Goal: Information Seeking & Learning: Learn about a topic

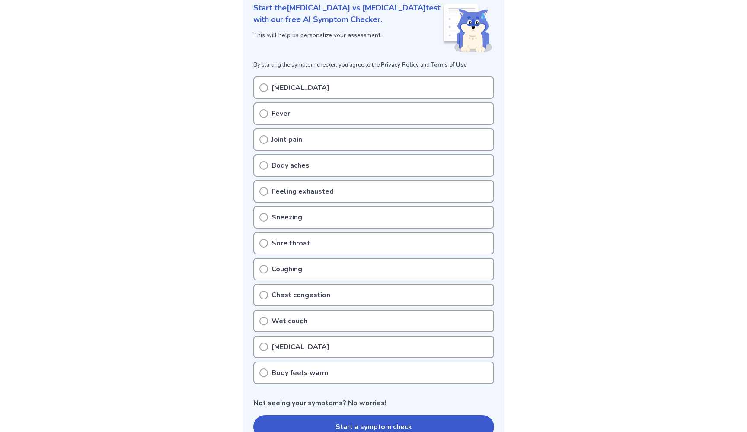
scroll to position [140, 0]
click at [266, 342] on icon at bounding box center [263, 346] width 9 height 9
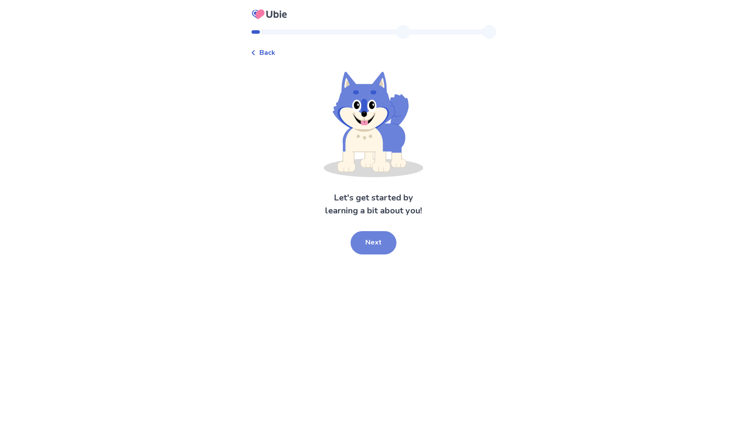
click at [374, 246] on button "Next" at bounding box center [373, 242] width 46 height 23
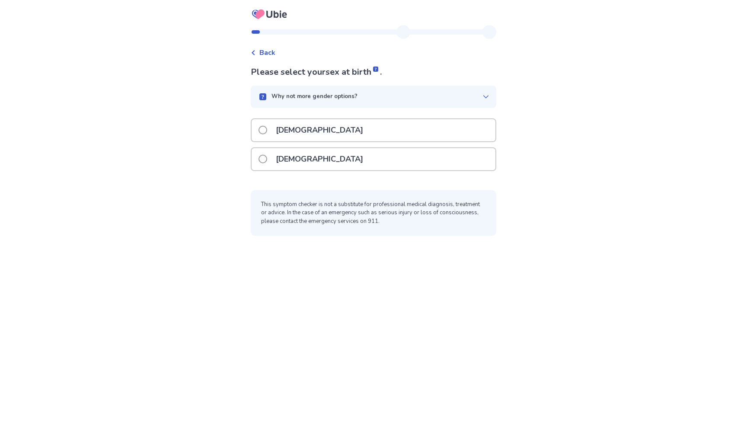
click at [280, 133] on p "[DEMOGRAPHIC_DATA]" at bounding box center [319, 130] width 98 height 22
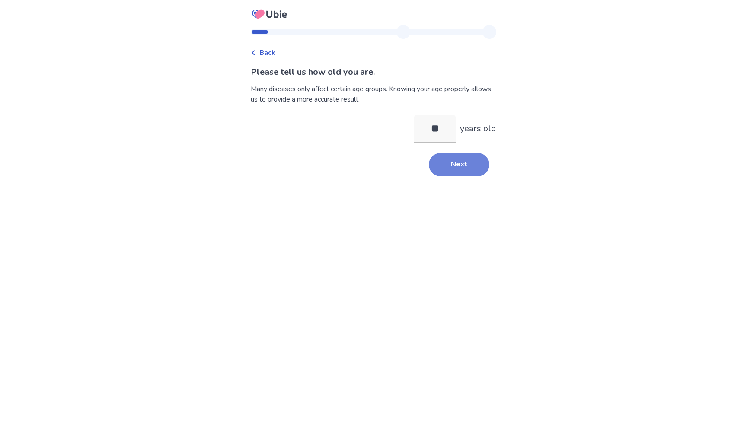
type input "**"
click at [459, 163] on button "Next" at bounding box center [459, 164] width 60 height 23
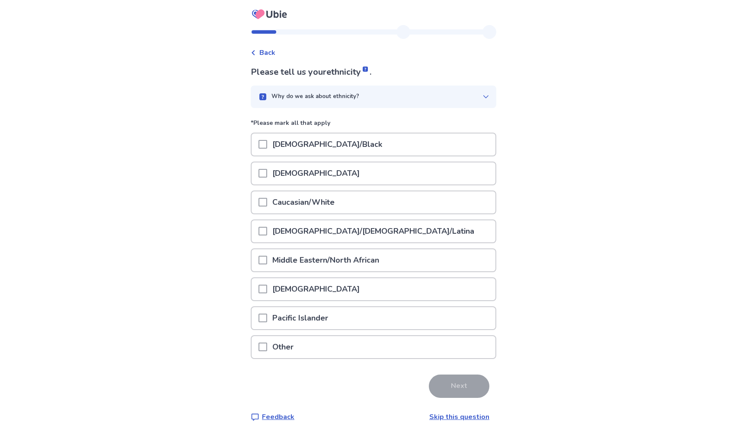
click at [286, 206] on p "Caucasian/White" at bounding box center [303, 202] width 73 height 22
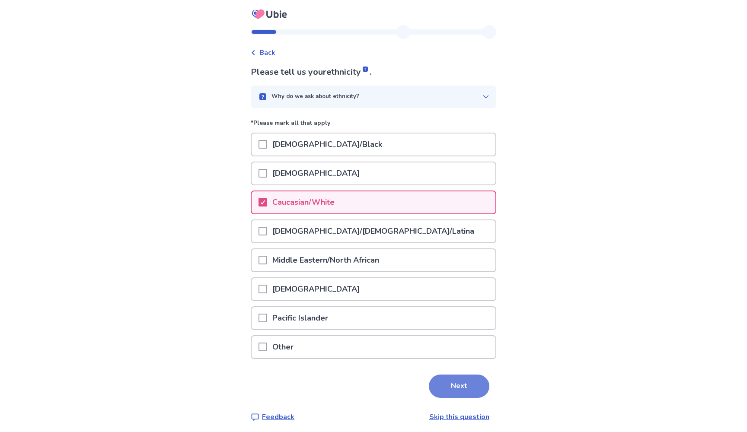
click at [447, 391] on button "Next" at bounding box center [459, 386] width 60 height 23
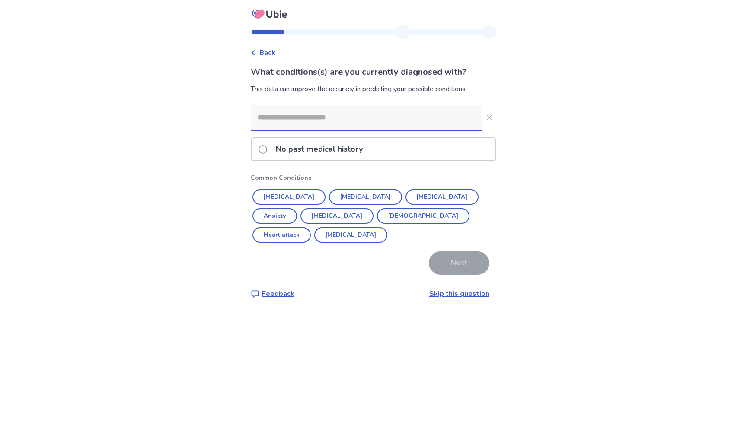
click at [273, 147] on label "No past medical history" at bounding box center [312, 149] width 109 height 22
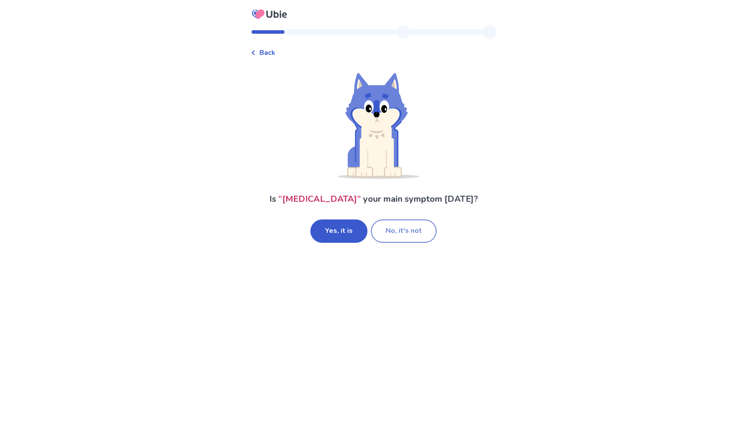
click at [409, 226] on button "No, it's not" at bounding box center [404, 230] width 66 height 23
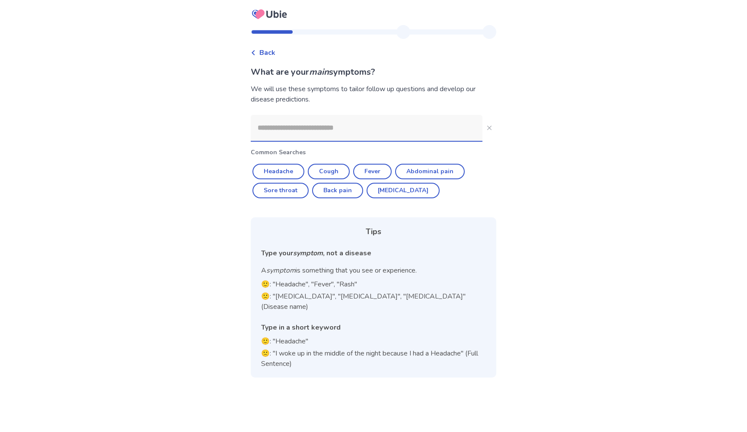
click at [325, 133] on input at bounding box center [367, 128] width 232 height 26
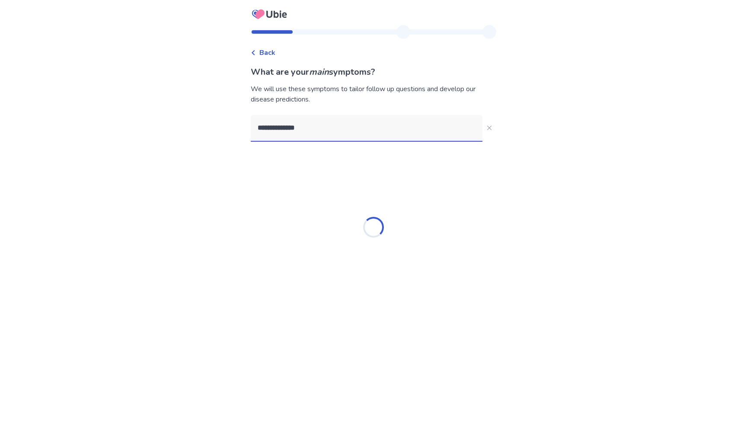
type input "**********"
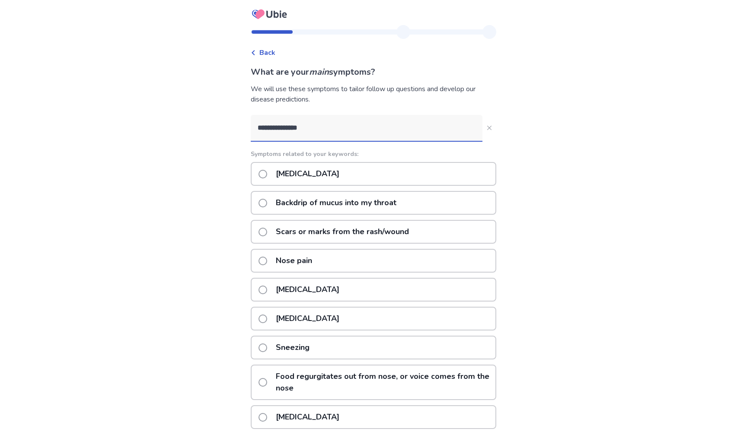
click at [309, 200] on p "Backdrip of mucus into my throat" at bounding box center [335, 203] width 131 height 22
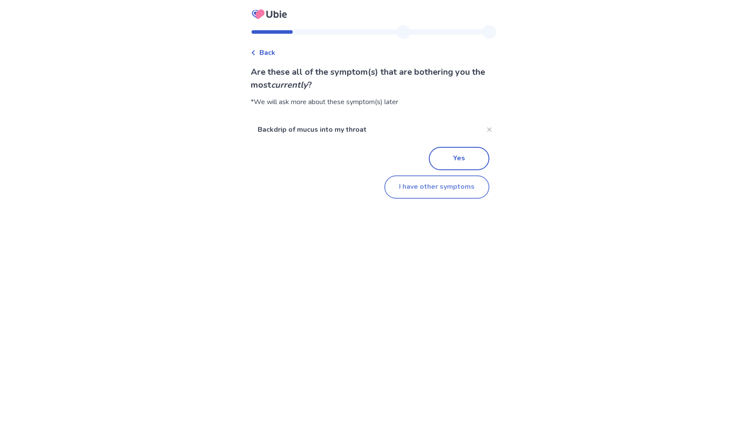
click at [437, 191] on button "I have other symptoms" at bounding box center [436, 186] width 105 height 23
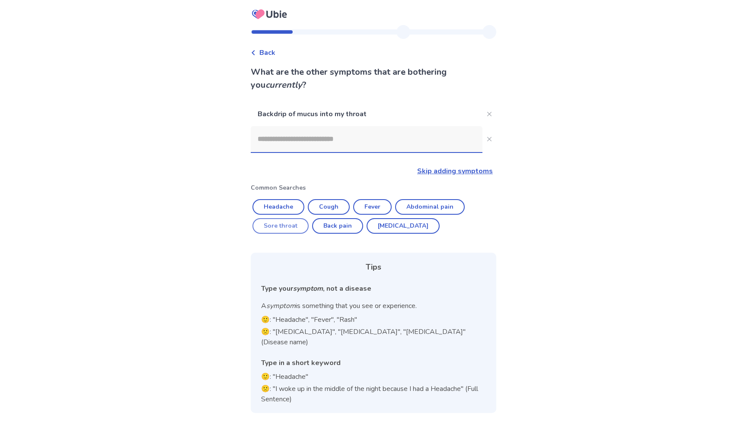
click at [289, 222] on button "Sore throat" at bounding box center [280, 226] width 56 height 16
type input "**********"
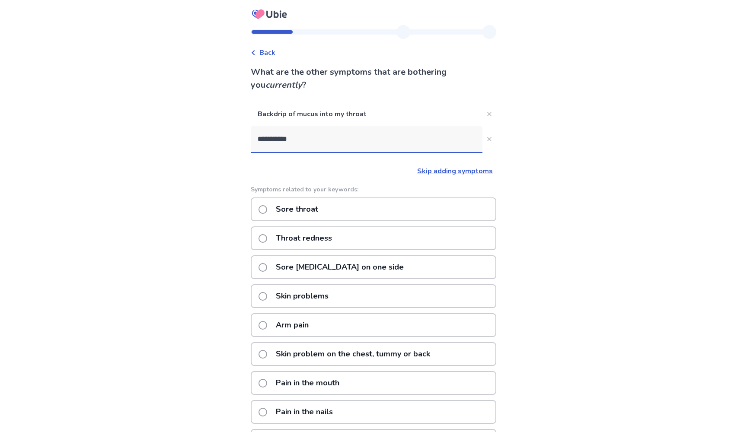
click at [305, 213] on p "Sore throat" at bounding box center [296, 209] width 53 height 22
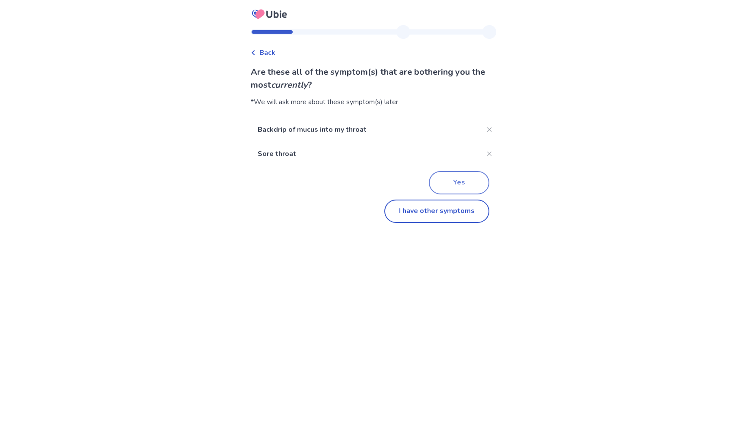
click at [473, 177] on button "Yes" at bounding box center [459, 182] width 60 height 23
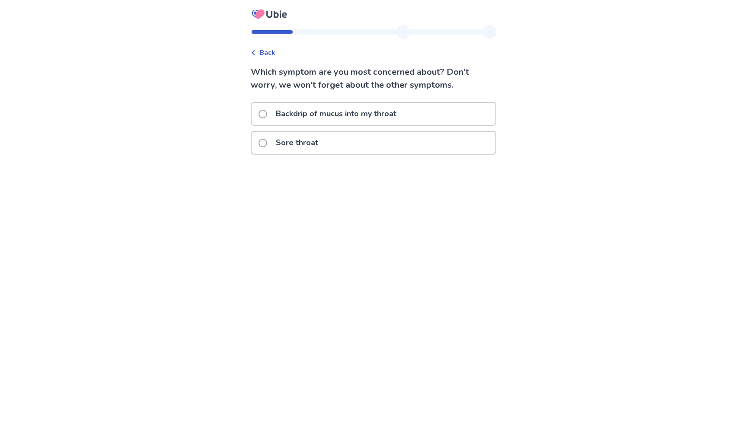
click at [359, 107] on p "Backdrip of mucus into my throat" at bounding box center [335, 114] width 131 height 22
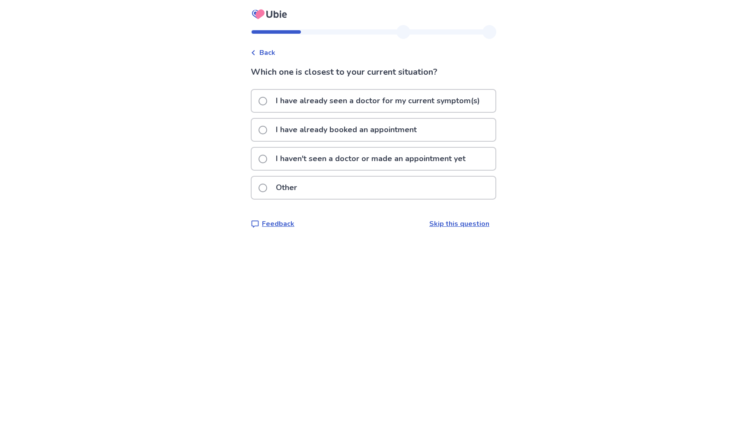
click at [346, 156] on p "I haven't seen a doctor or made an appointment yet" at bounding box center [370, 159] width 200 height 22
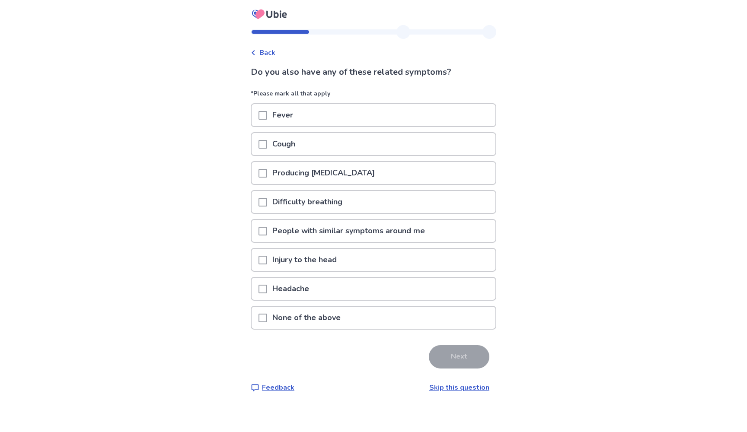
click at [317, 172] on p "Producing [MEDICAL_DATA]" at bounding box center [323, 173] width 113 height 22
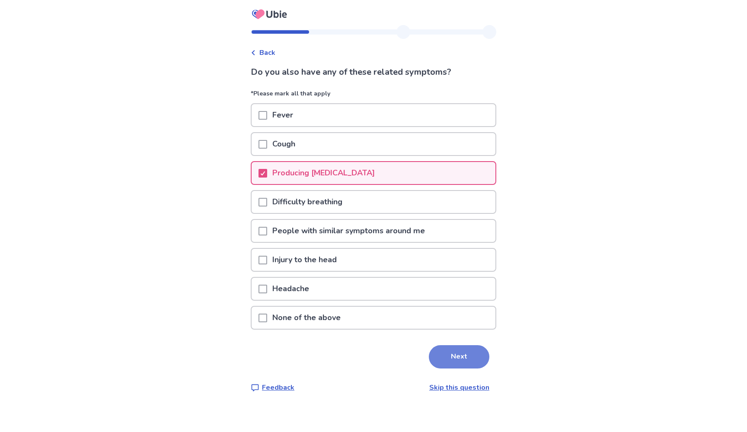
click at [455, 350] on button "Next" at bounding box center [459, 356] width 60 height 23
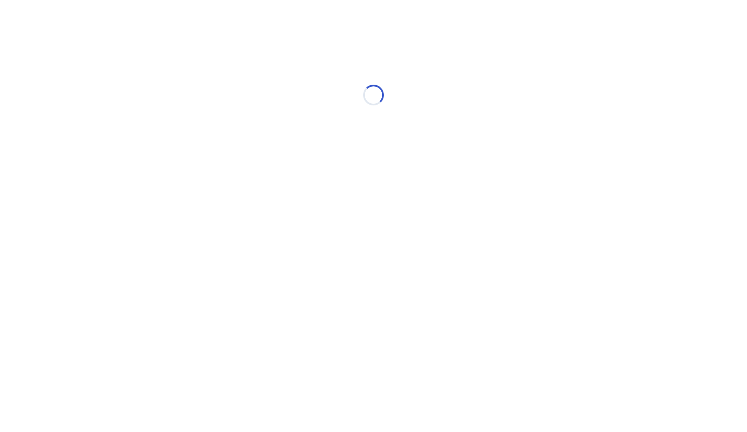
select select "*"
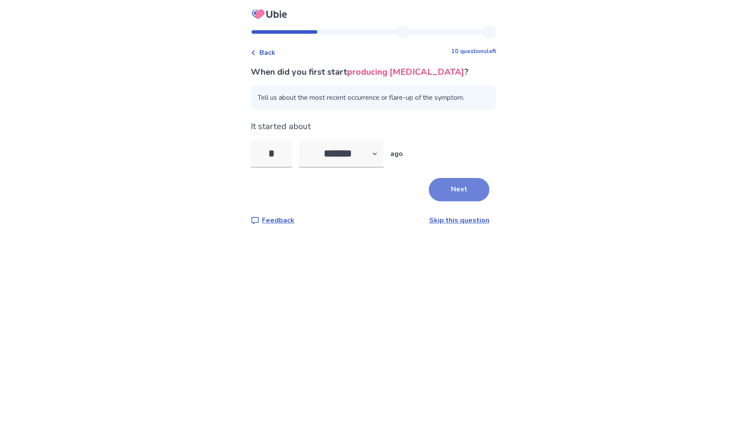
type input "*"
click at [458, 181] on button "Next" at bounding box center [459, 189] width 60 height 23
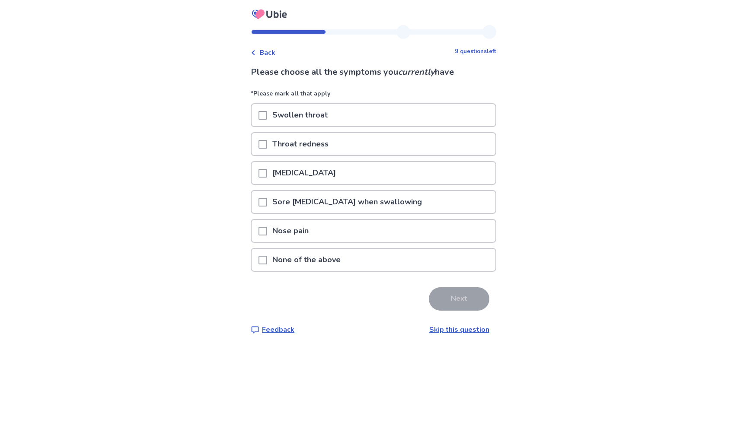
click at [279, 168] on p "[MEDICAL_DATA]" at bounding box center [304, 173] width 74 height 22
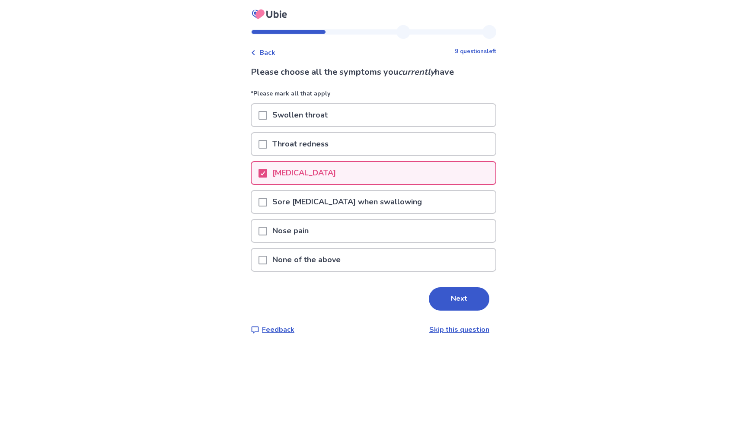
click at [298, 169] on p "[MEDICAL_DATA]" at bounding box center [304, 173] width 74 height 22
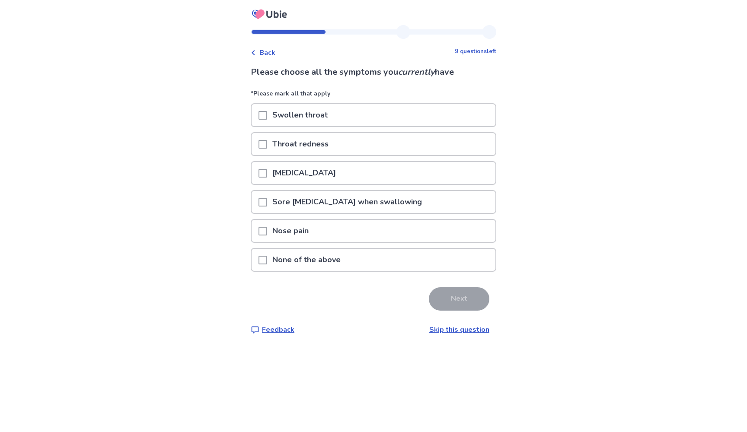
click at [304, 257] on p "None of the above" at bounding box center [306, 260] width 79 height 22
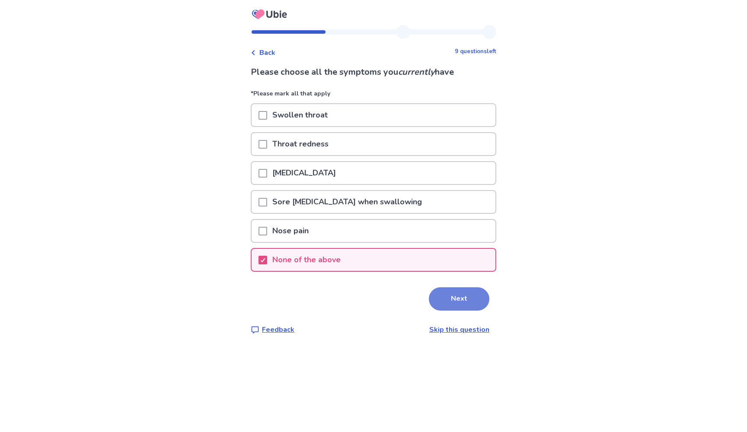
click at [474, 305] on button "Next" at bounding box center [459, 298] width 60 height 23
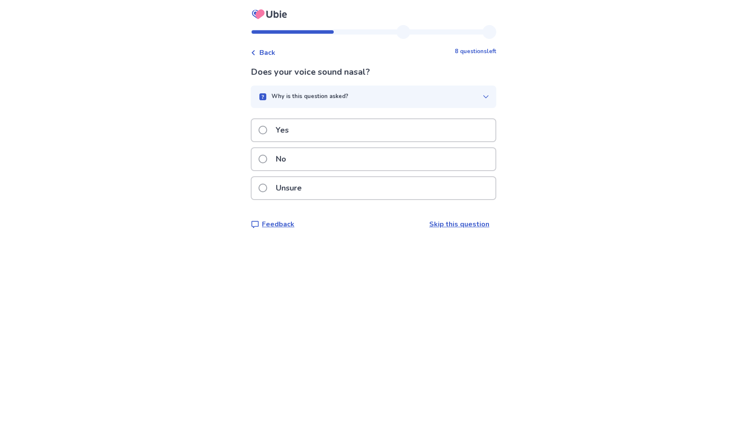
click at [314, 127] on div "Yes" at bounding box center [373, 130] width 244 height 22
click at [366, 161] on div "No" at bounding box center [373, 159] width 244 height 22
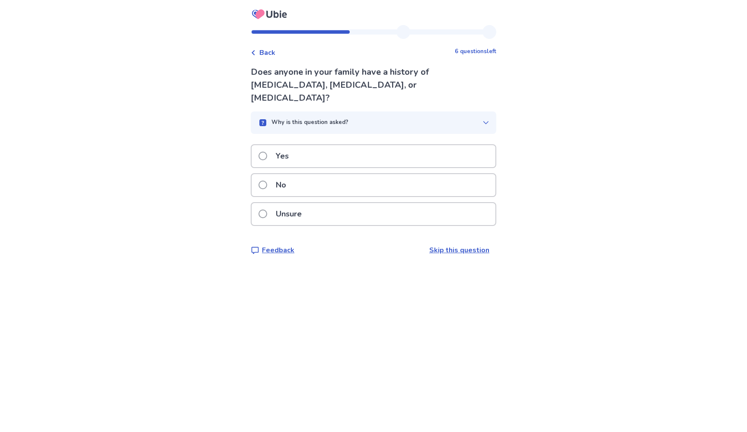
click at [350, 174] on div "No" at bounding box center [373, 185] width 244 height 22
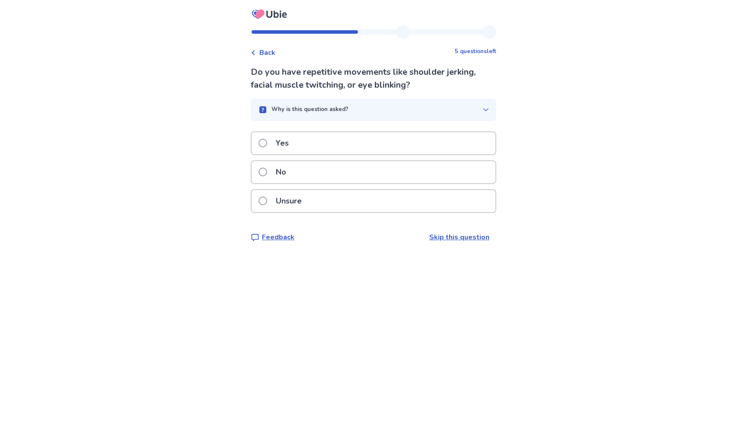
click at [350, 165] on div "No" at bounding box center [373, 172] width 244 height 22
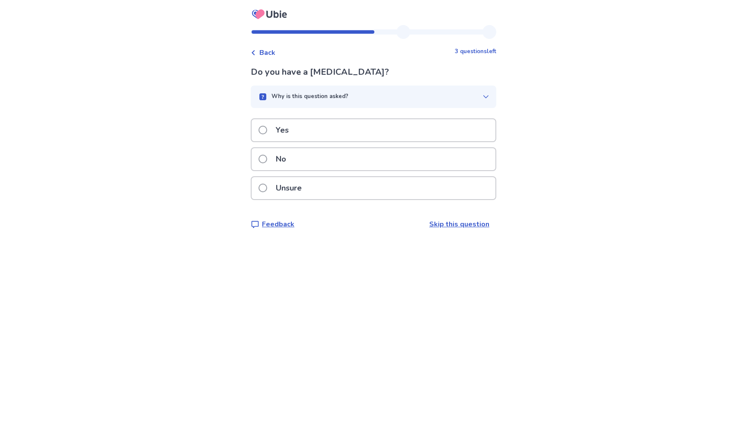
click at [483, 97] on icon "button" at bounding box center [485, 96] width 7 height 7
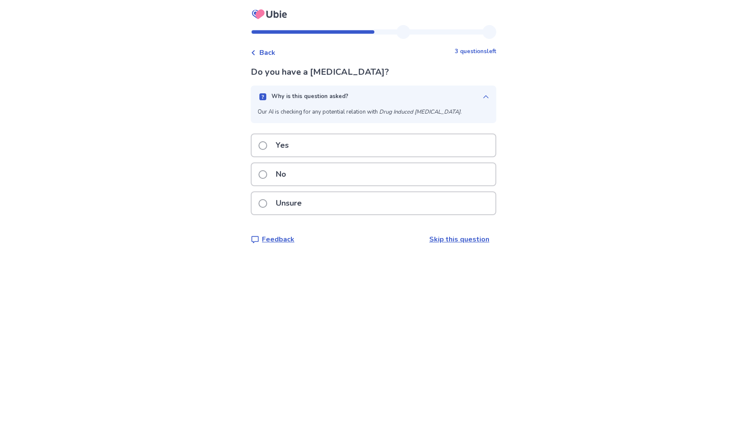
click at [483, 97] on icon "button" at bounding box center [485, 96] width 7 height 7
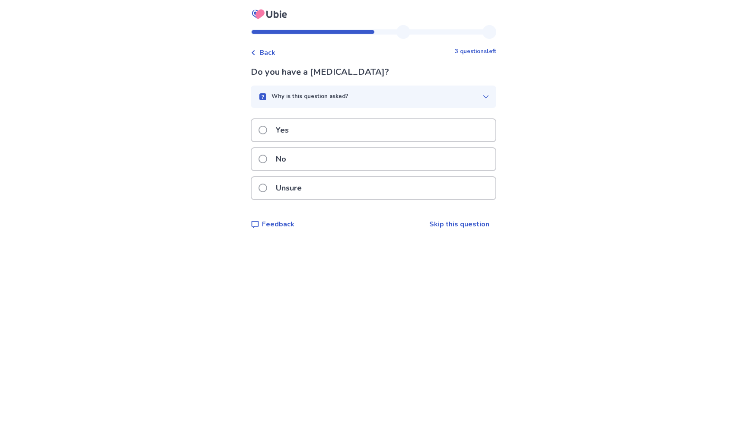
click at [356, 162] on div "No" at bounding box center [373, 159] width 244 height 22
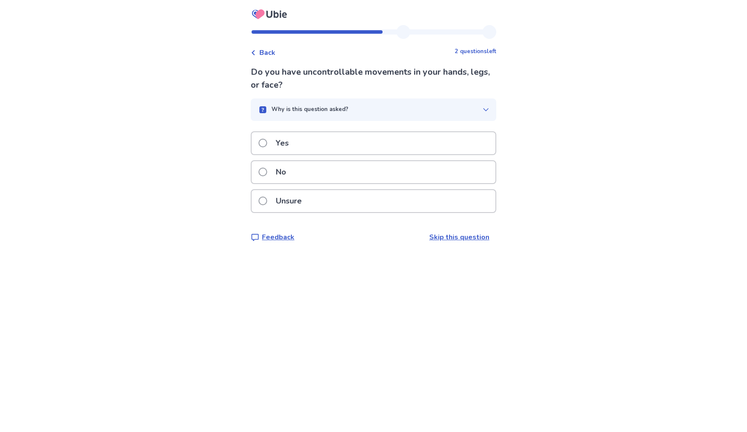
click at [369, 165] on div "No" at bounding box center [373, 172] width 244 height 22
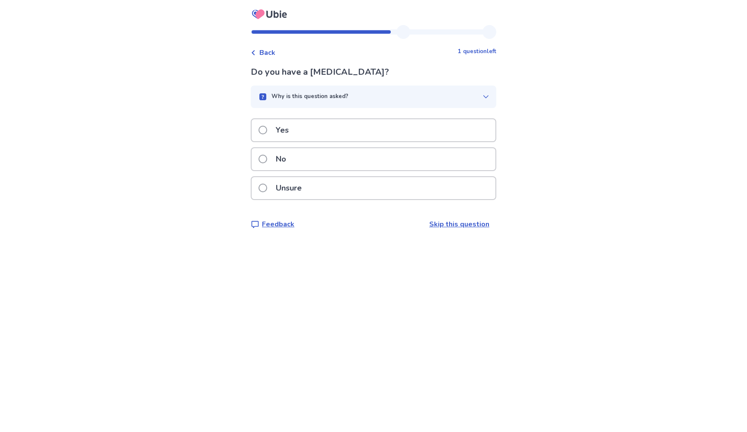
click at [369, 165] on div "No" at bounding box center [373, 159] width 244 height 22
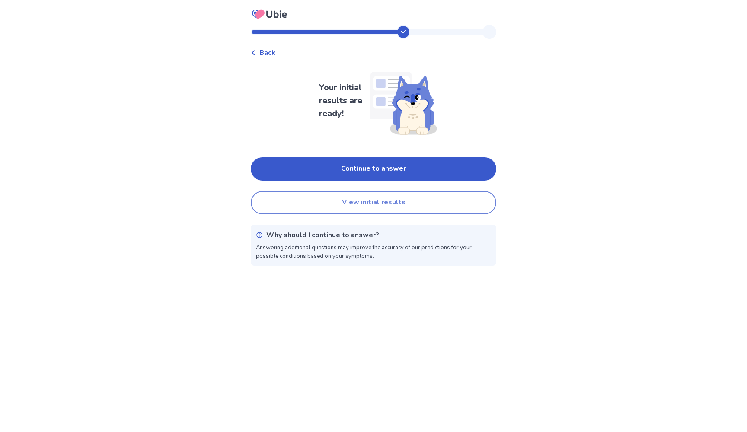
click at [389, 200] on button "View initial results" at bounding box center [373, 202] width 245 height 23
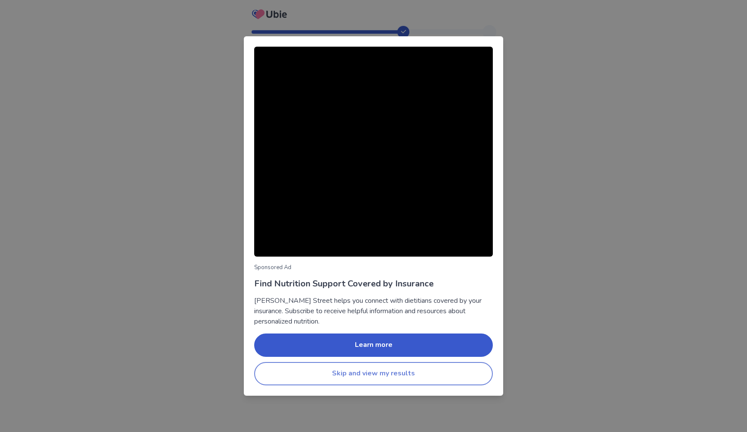
click at [376, 378] on button "Skip and view my results" at bounding box center [373, 373] width 238 height 23
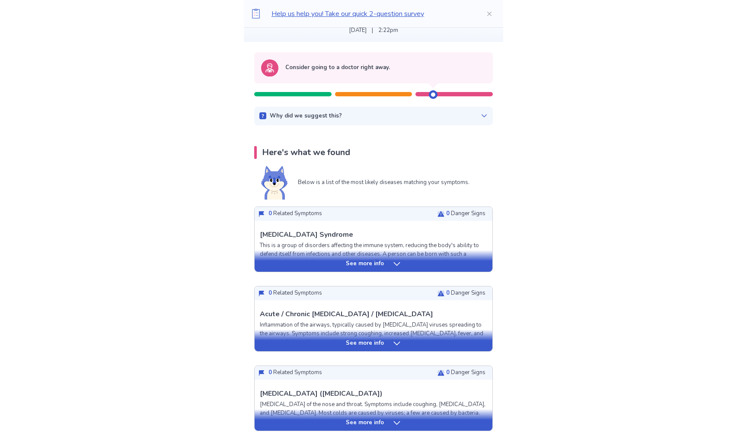
scroll to position [67, 0]
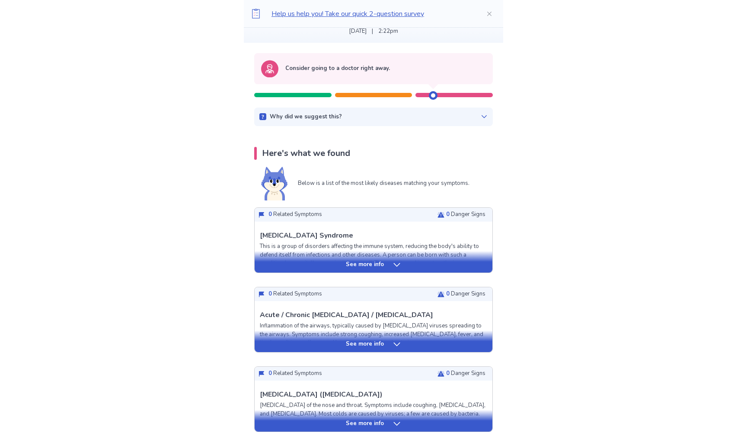
click at [480, 113] on icon at bounding box center [483, 116] width 7 height 7
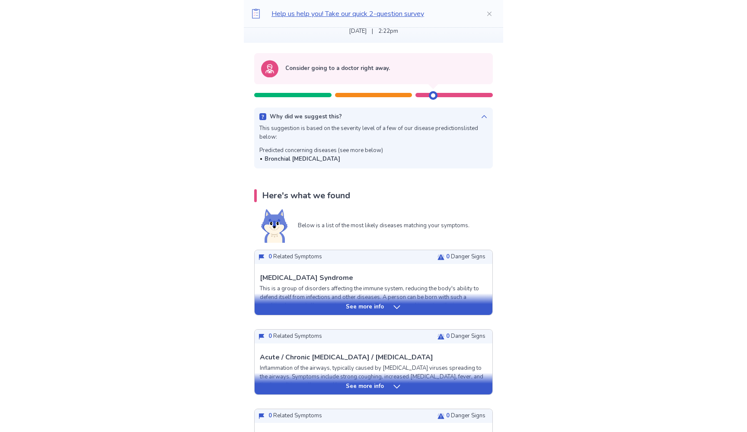
click at [480, 113] on icon at bounding box center [483, 116] width 7 height 7
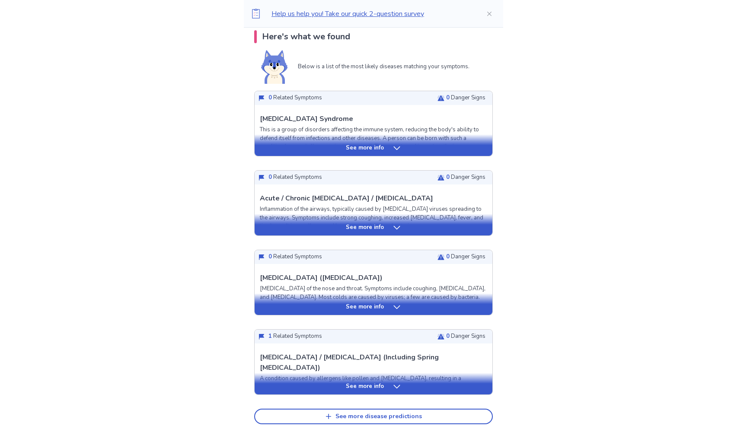
scroll to position [186, 0]
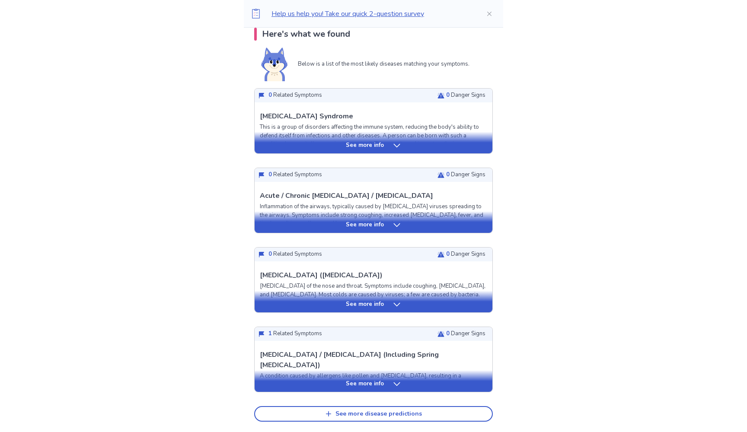
click at [397, 308] on icon at bounding box center [396, 304] width 9 height 9
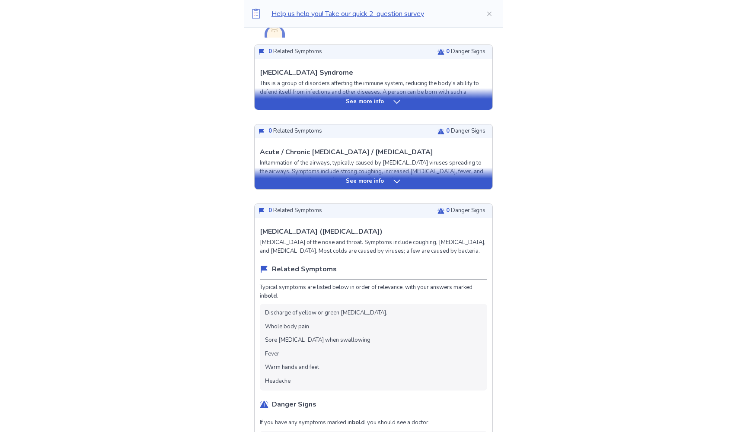
scroll to position [229, 0]
click at [363, 185] on div "See more info" at bounding box center [373, 179] width 238 height 22
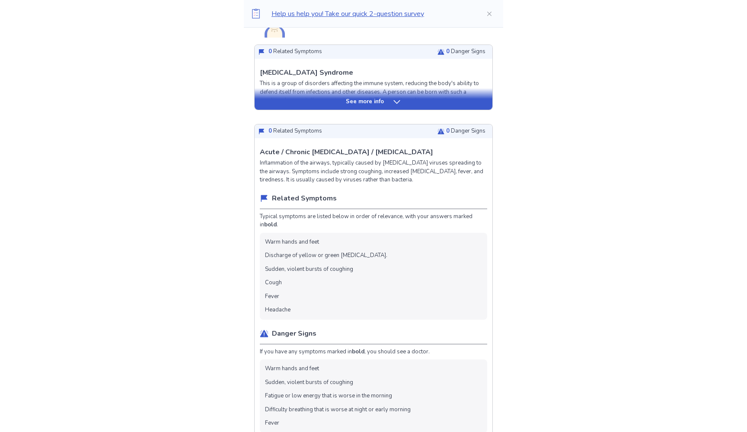
drag, startPoint x: 378, startPoint y: 193, endPoint x: 374, endPoint y: 156, distance: 37.4
click at [391, 101] on div "See more info" at bounding box center [373, 102] width 238 height 9
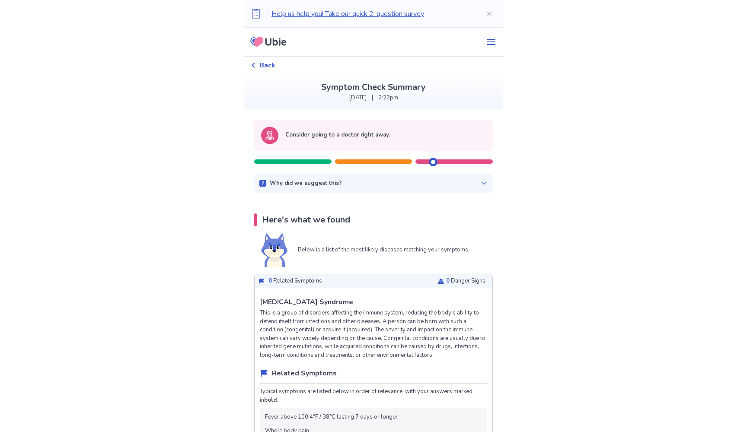
scroll to position [0, 0]
